Goal: Task Accomplishment & Management: Manage account settings

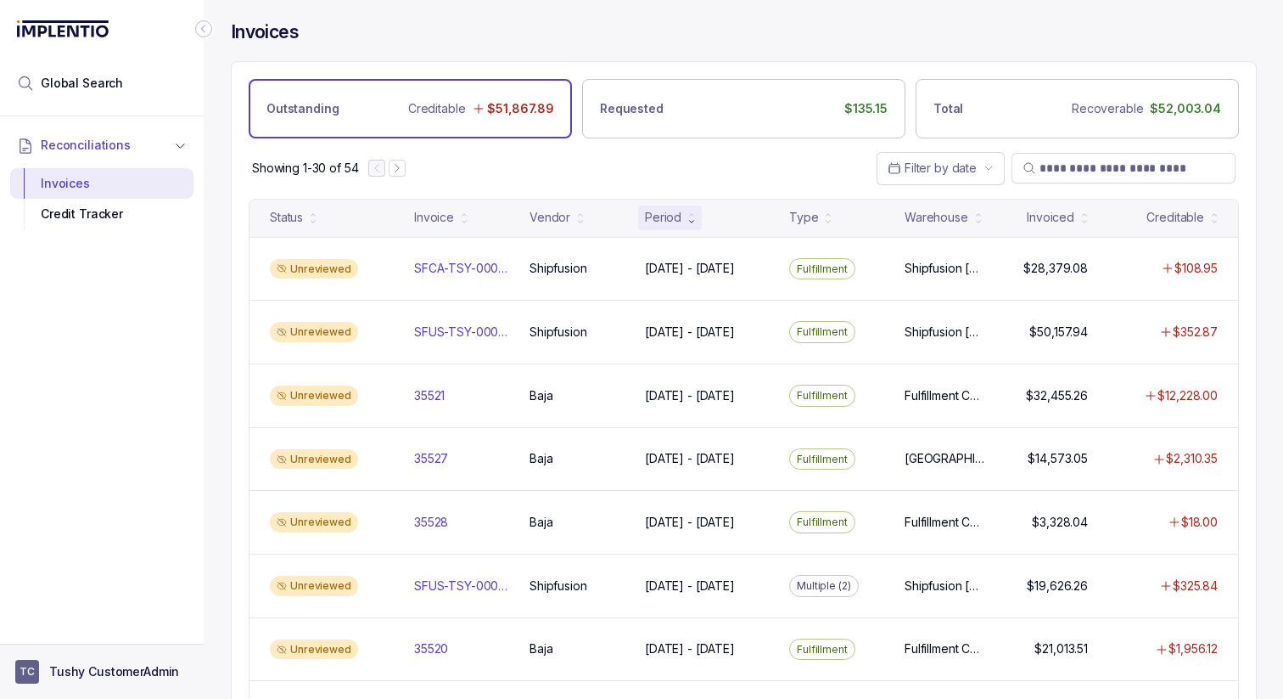
click at [104, 676] on p "Tushy CustomerAdmin" at bounding box center [114, 671] width 130 height 17
click at [74, 635] on p "Logout" at bounding box center [112, 634] width 141 height 17
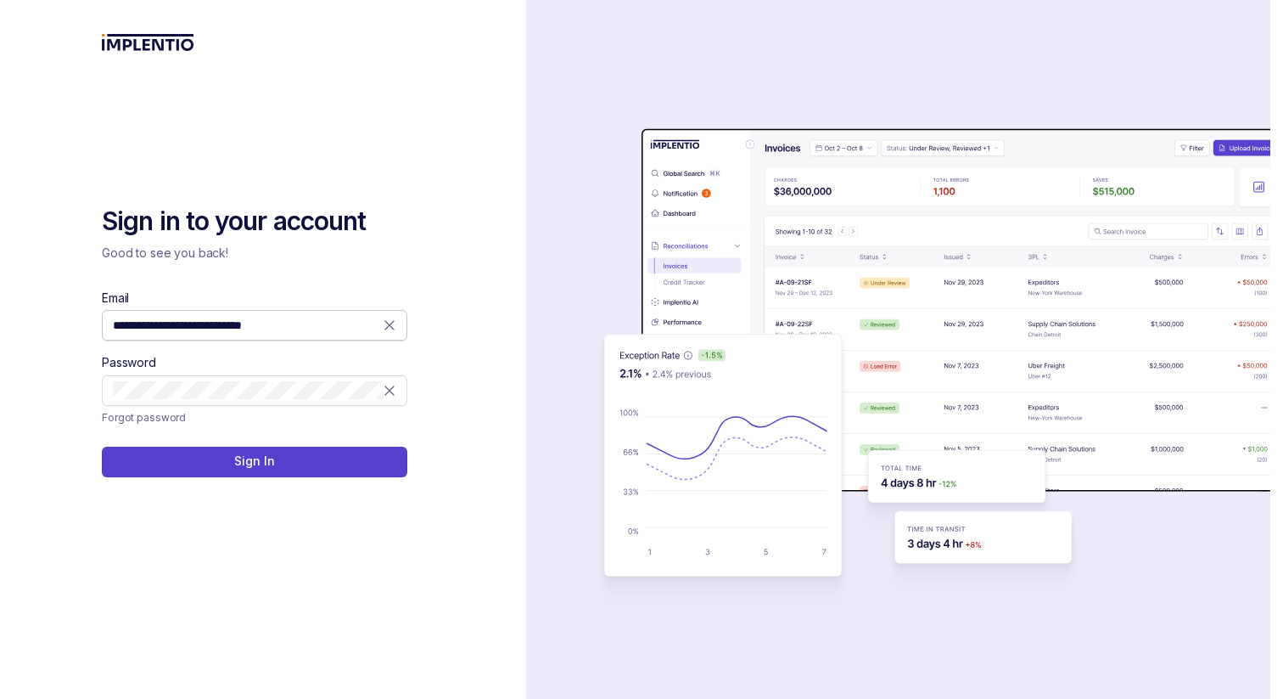
click at [387, 324] on icon at bounding box center [389, 325] width 17 height 17
click at [294, 348] on div "Email Password" at bounding box center [255, 347] width 306 height 116
click at [283, 328] on input "Email" at bounding box center [254, 325] width 283 height 17
type input "**********"
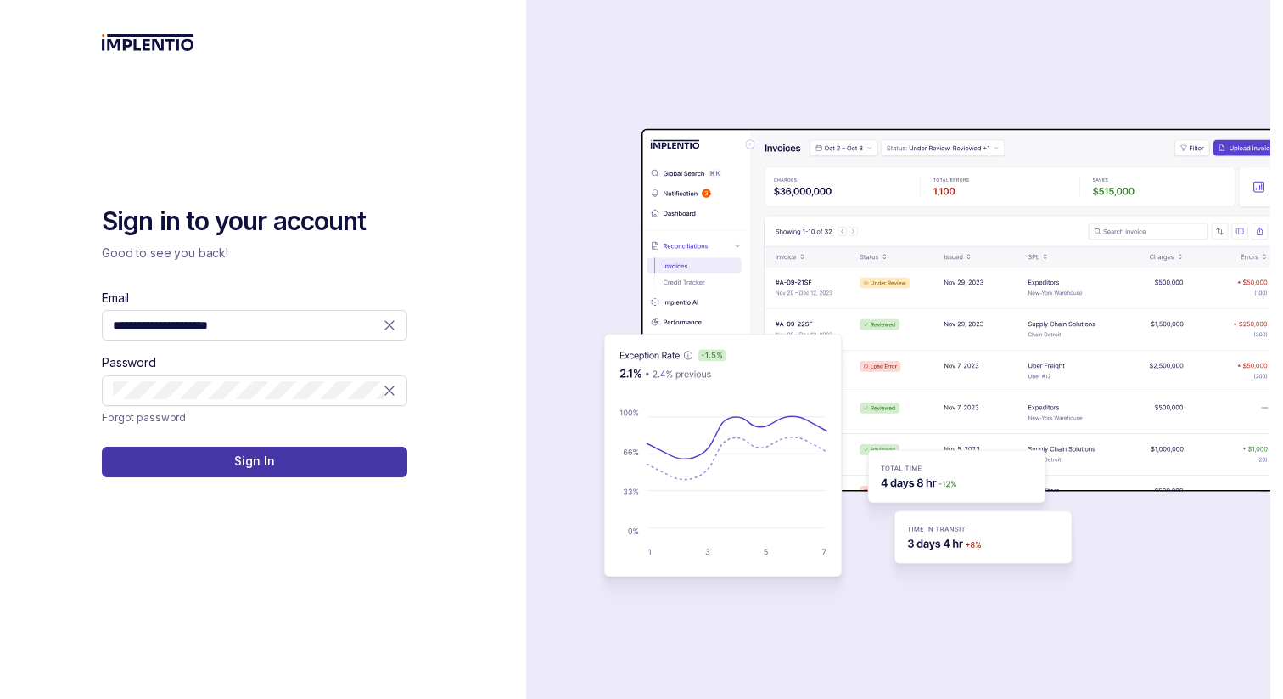
click at [287, 464] on button "Sign In" at bounding box center [255, 461] width 306 height 31
